Goal: Information Seeking & Learning: Learn about a topic

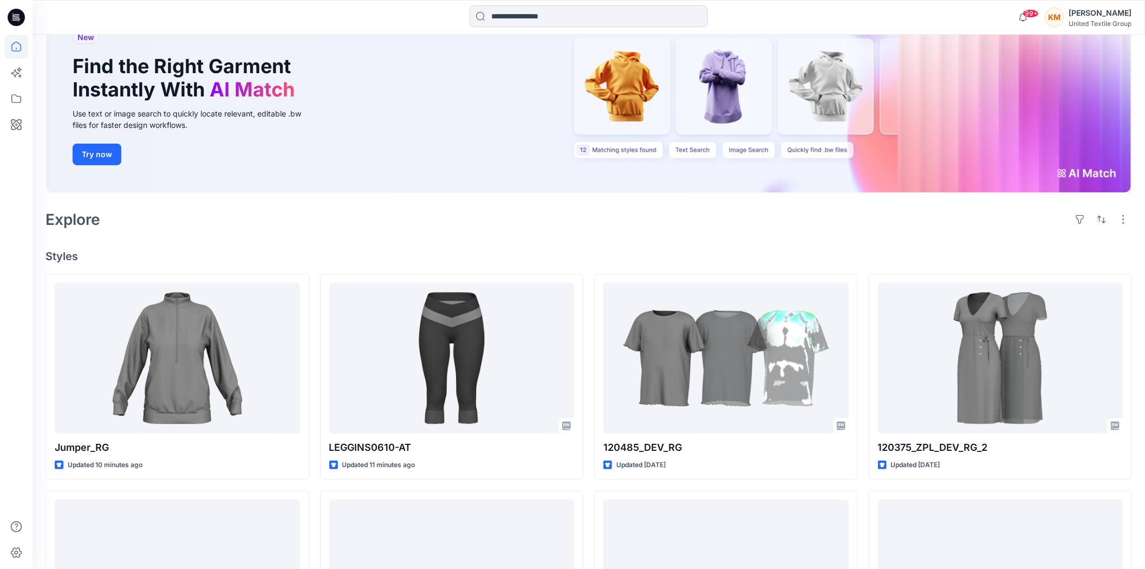
scroll to position [120, 0]
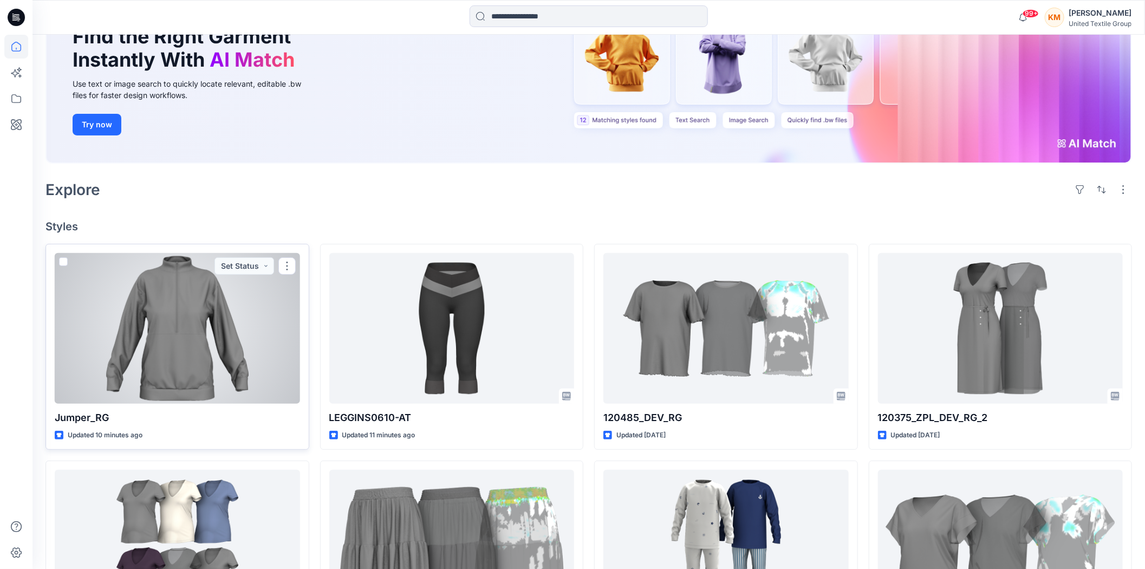
click at [197, 328] on div at bounding box center [177, 328] width 245 height 151
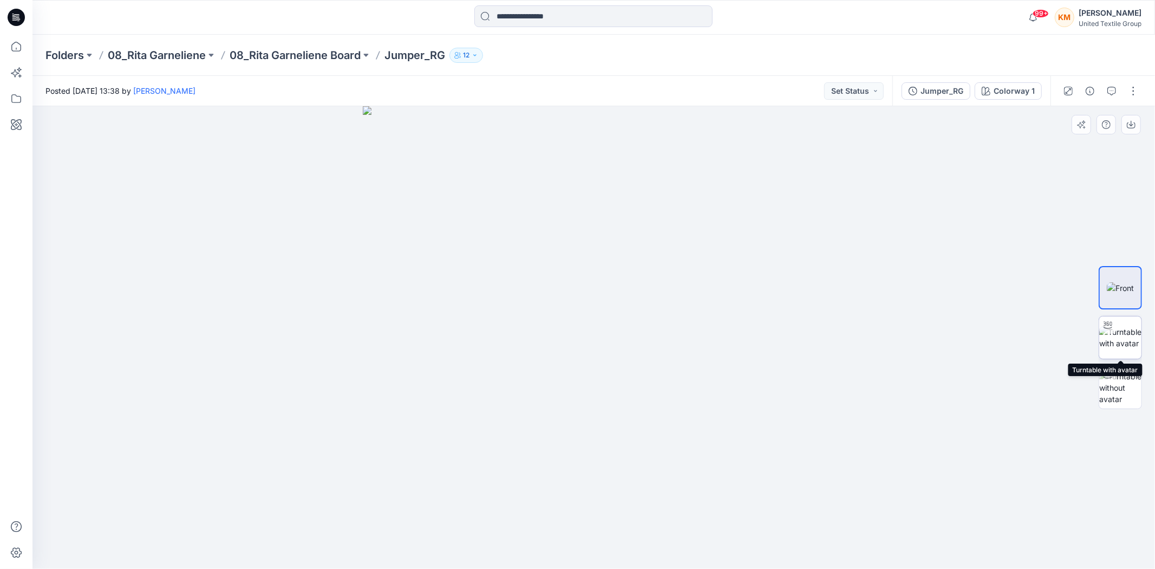
click at [1114, 319] on div at bounding box center [1107, 324] width 17 height 17
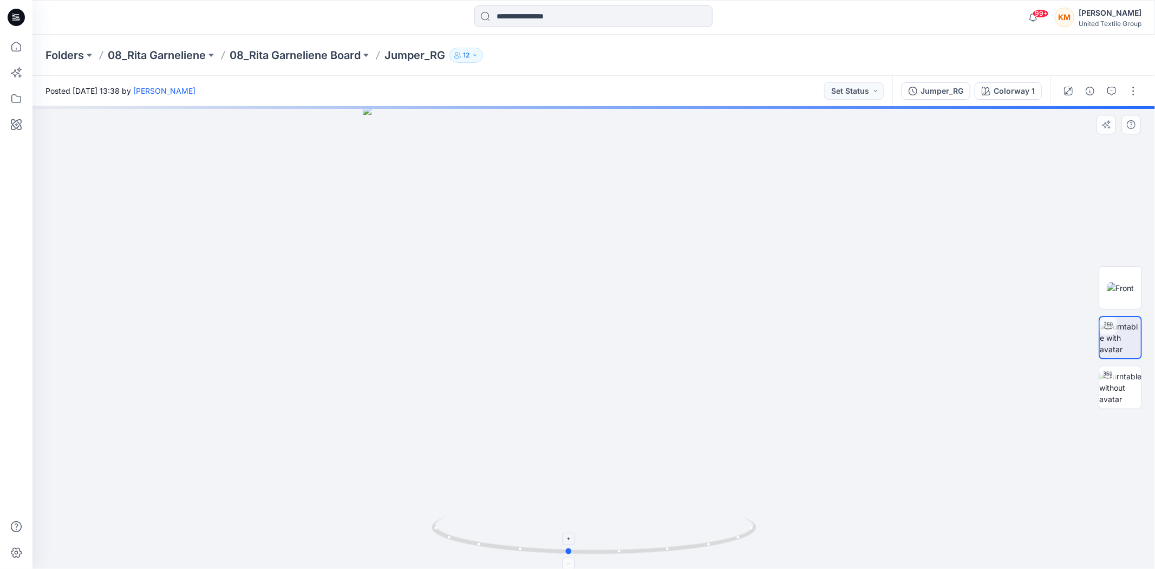
drag, startPoint x: 635, startPoint y: 550, endPoint x: 609, endPoint y: 545, distance: 26.5
click at [609, 545] on icon at bounding box center [596, 536] width 328 height 41
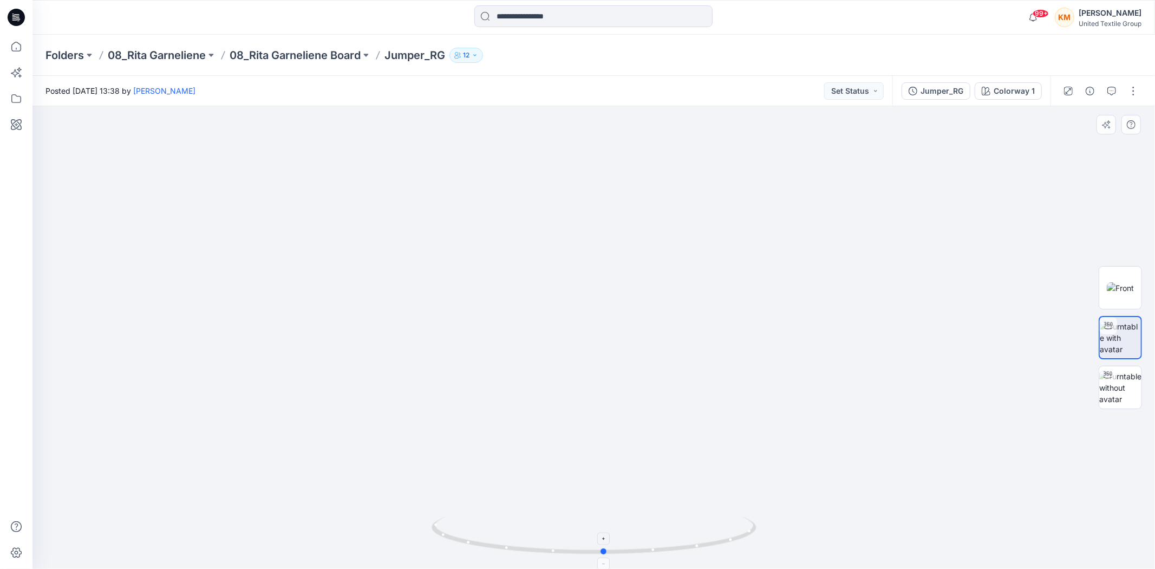
drag, startPoint x: 555, startPoint y: 551, endPoint x: 590, endPoint y: 524, distance: 44.4
click at [590, 533] on icon at bounding box center [596, 536] width 328 height 41
click at [13, 40] on icon at bounding box center [16, 47] width 24 height 24
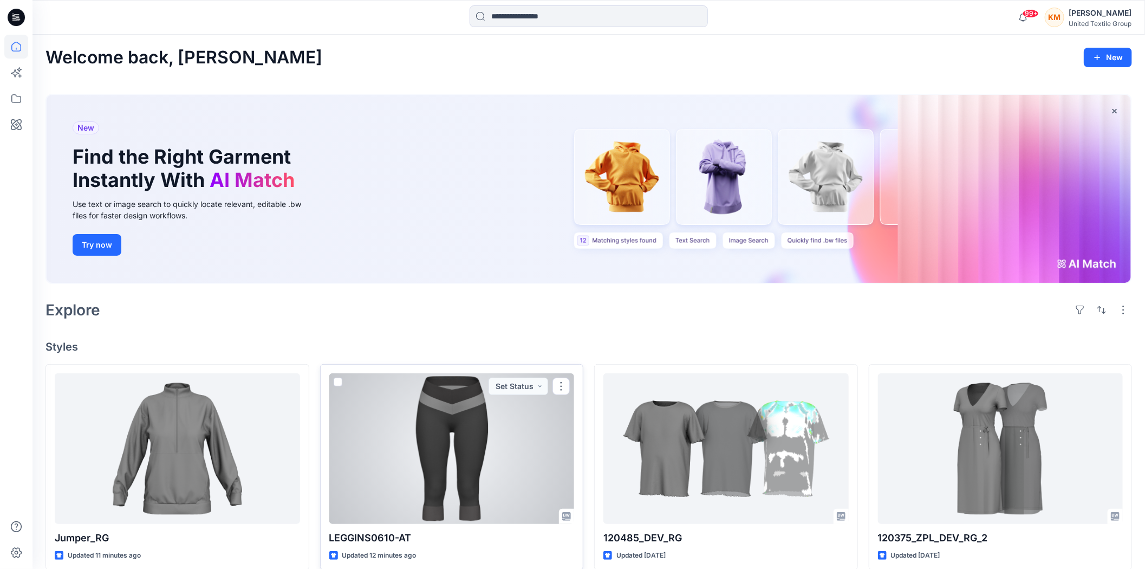
click at [478, 428] on div at bounding box center [451, 448] width 245 height 151
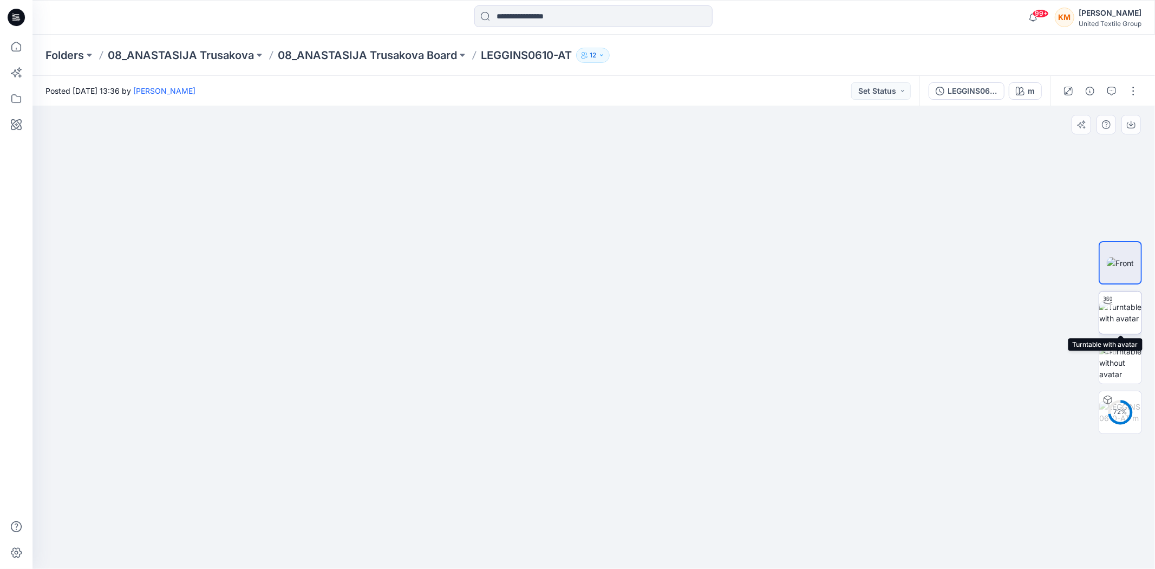
click at [1118, 308] on img at bounding box center [1120, 312] width 42 height 23
drag, startPoint x: 724, startPoint y: 540, endPoint x: 735, endPoint y: 517, distance: 26.4
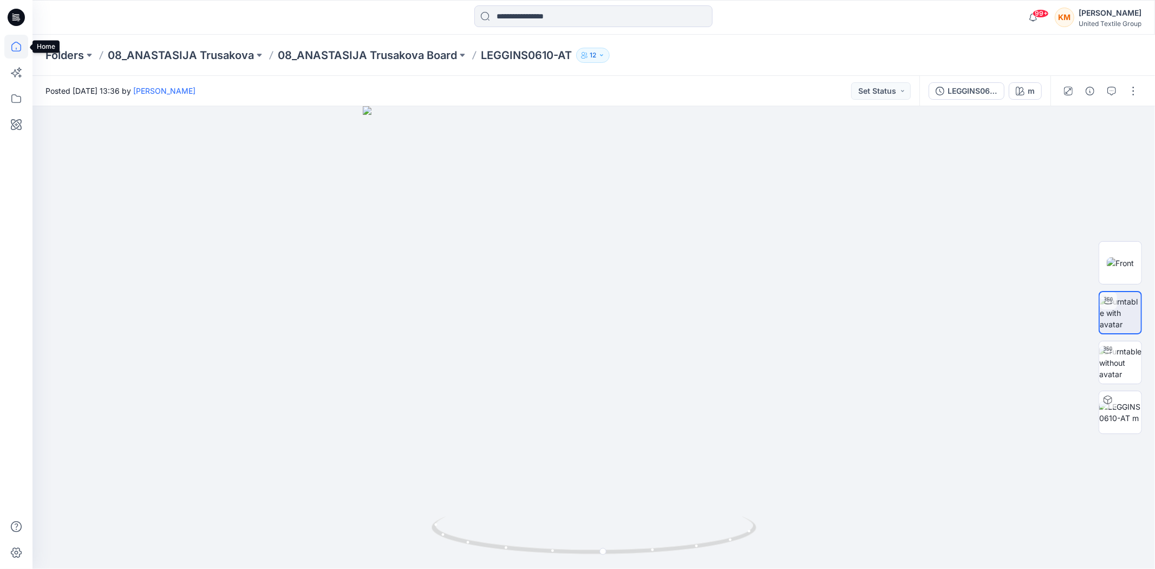
click at [11, 44] on icon at bounding box center [16, 47] width 24 height 24
